Goal: Task Accomplishment & Management: Use online tool/utility

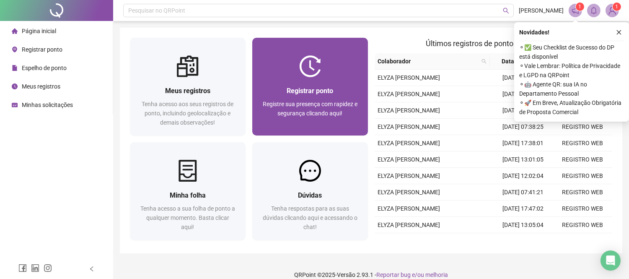
click at [327, 80] on div "Registrar ponto Registre sua presença com rapidez e segurança clicando aqui!" at bounding box center [310, 106] width 116 height 58
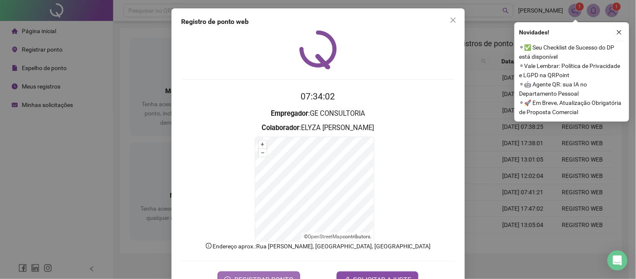
click at [278, 273] on button "REGISTRAR PONTO" at bounding box center [259, 279] width 83 height 17
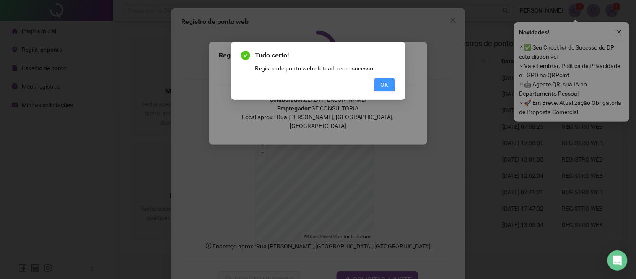
click at [385, 81] on span "OK" at bounding box center [385, 84] width 8 height 9
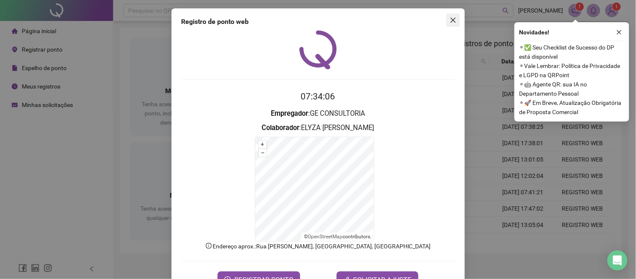
click at [455, 17] on span "Close" at bounding box center [452, 20] width 13 height 7
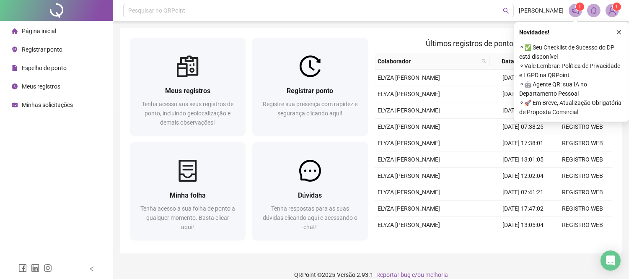
click at [617, 33] on icon "close" at bounding box center [619, 32] width 6 height 6
click at [616, 34] on icon "close" at bounding box center [619, 32] width 6 height 6
